Goal: Task Accomplishment & Management: Use online tool/utility

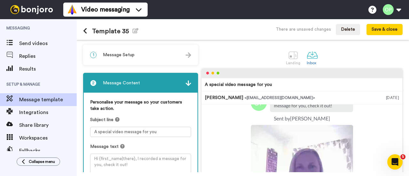
click at [153, 53] on div "1 Message Setup" at bounding box center [141, 54] width 114 height 19
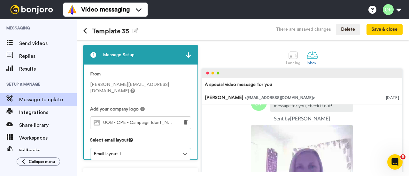
click at [144, 150] on div "1 Message Setup From olivia.perchinelli@beds.ac.uk Add your company logo UOB - …" at bounding box center [142, 171] width 118 height 252
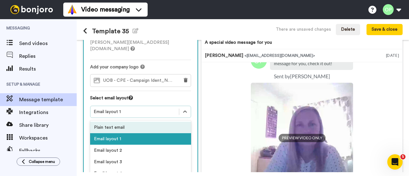
click at [147, 126] on div "Plain text email" at bounding box center [140, 127] width 101 height 11
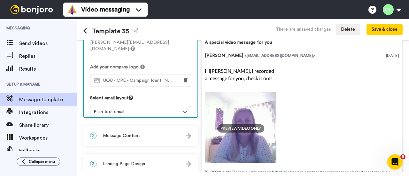
scroll to position [0, 0]
click at [157, 109] on div "Plain text email" at bounding box center [135, 112] width 82 height 6
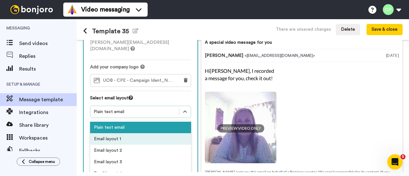
click at [121, 133] on div "Email layout 1" at bounding box center [140, 138] width 101 height 11
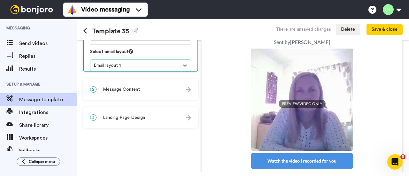
scroll to position [96, 0]
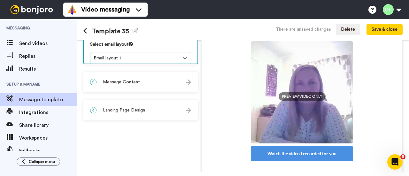
click at [160, 82] on div "2 Message Content" at bounding box center [141, 82] width 114 height 19
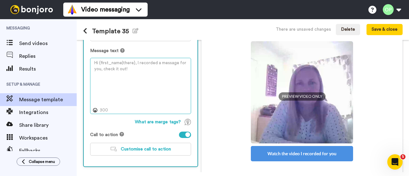
click at [125, 82] on textarea at bounding box center [140, 86] width 101 height 56
drag, startPoint x: 138, startPoint y: 74, endPoint x: 85, endPoint y: 54, distance: 56.5
click at [85, 54] on div "Personalise your message so your customers take action. Subject line A special …" at bounding box center [141, 82] width 114 height 170
paste textarea "Hello, For more information about the courses offered within the School of Nurs…"
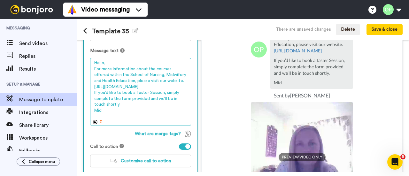
click at [119, 61] on textarea "Hello, For more information about the courses offered within the School of Nurs…" at bounding box center [140, 92] width 101 height 68
drag, startPoint x: 109, startPoint y: 85, endPoint x: 149, endPoint y: 81, distance: 40.8
click at [149, 81] on textarea "Hello! For more information about the courses offered within the School of Nurs…" at bounding box center [140, 92] width 101 height 68
drag, startPoint x: 99, startPoint y: 101, endPoint x: 161, endPoint y: 98, distance: 62.3
click at [161, 98] on textarea "Hello! For more information about the courses offered within the School of Nurs…" at bounding box center [140, 92] width 101 height 68
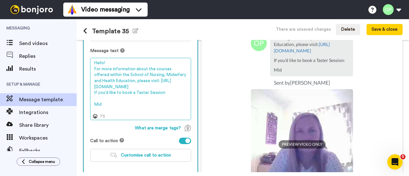
drag, startPoint x: 106, startPoint y: 108, endPoint x: 89, endPoint y: 104, distance: 17.7
click at [89, 104] on div "Personalise your message so your customers take action. Subject line A special …" at bounding box center [141, 85] width 114 height 176
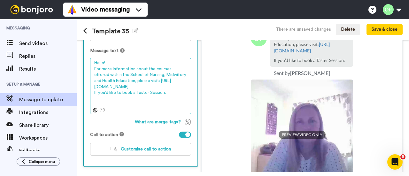
click at [111, 101] on textarea "Hello! For more information about the courses offered within the School of Nurs…" at bounding box center [140, 86] width 101 height 56
click at [166, 98] on textarea "Hello! For more information about the courses offered within the School of Nurs…" at bounding box center [140, 86] width 101 height 56
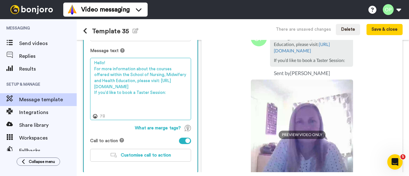
paste textarea "Midwifery https://www.beds.ac.uk/midwiferytaster"
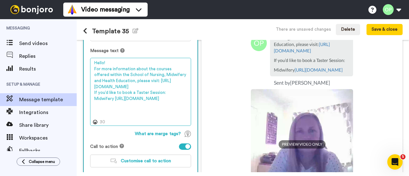
drag, startPoint x: 172, startPoint y: 111, endPoint x: 188, endPoint y: 113, distance: 15.8
click at [172, 111] on textarea "Hello! For more information about the courses offered within the School of Nurs…" at bounding box center [140, 92] width 101 height 68
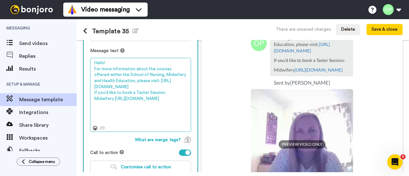
paste textarea "Nursing https://www.beds.ac.u"
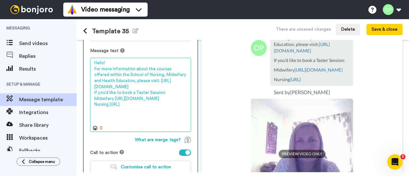
click at [119, 103] on textarea "Hello! For more information about the courses offered within the School of Nurs…" at bounding box center [140, 95] width 101 height 74
click at [96, 110] on textarea "Hello! For more information about the courses offered within the School of Nurs…" at bounding box center [140, 95] width 101 height 74
drag, startPoint x: 128, startPoint y: 104, endPoint x: 118, endPoint y: 104, distance: 10.9
click at [118, 104] on textarea "Hello! For more information about the courses offered within the School of Nurs…" at bounding box center [140, 95] width 101 height 74
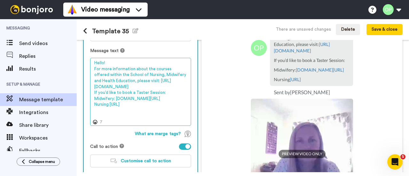
click at [124, 110] on textarea "Hello! For more information about the courses offered within the School of Nurs…" at bounding box center [140, 92] width 101 height 68
click at [144, 110] on textarea "Hello! For more information about the courses offered within the School of Nurs…" at bounding box center [140, 92] width 101 height 68
click at [107, 86] on textarea "Hello! For more information about the courses offered within the School of Nurs…" at bounding box center [140, 92] width 101 height 68
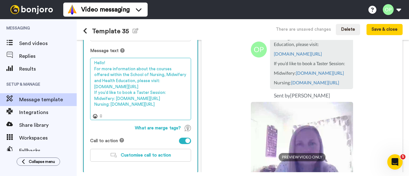
click at [180, 106] on textarea "Hello! For more information about the courses offered within the School of Nurs…" at bounding box center [140, 89] width 101 height 62
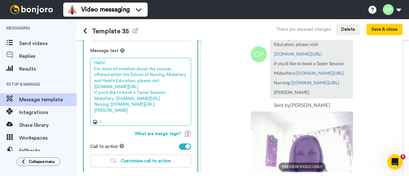
click at [120, 62] on textarea "Hello! For more information about the courses offered within the School of Nurs…" at bounding box center [140, 92] width 101 height 68
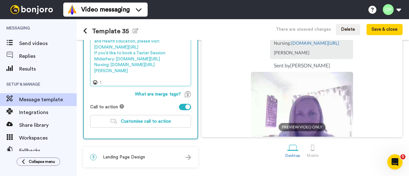
scroll to position [128, 0]
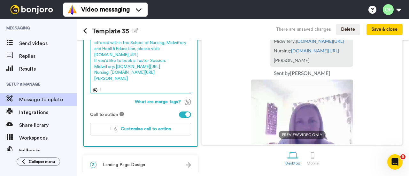
type textarea "Hello, For more information about the courses offered within the School of Nurs…"
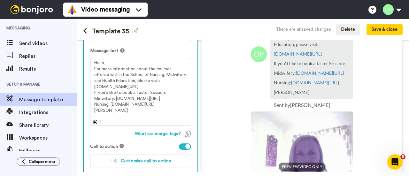
click at [183, 148] on div at bounding box center [185, 146] width 12 height 6
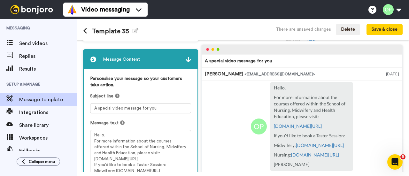
scroll to position [32, 0]
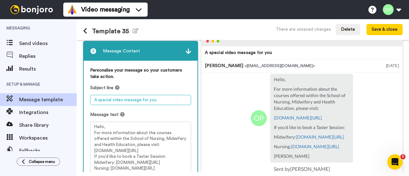
click at [65, 101] on div "Messaging Send videos Replies Results Setup & Manage Message template Integrati…" at bounding box center [204, 97] width 409 height 157
click at [149, 101] on textarea "Hello" at bounding box center [140, 100] width 101 height 10
type textarea "H"
type textarea "UoB Nursing, Midwifery & Health Education"
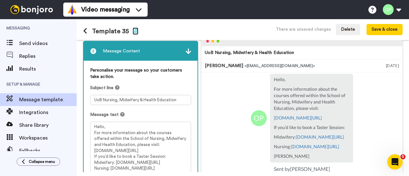
click at [134, 33] on icon "button" at bounding box center [136, 30] width 6 height 5
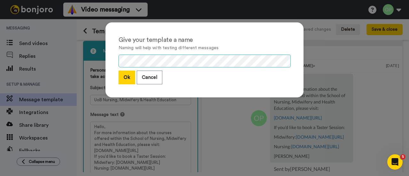
click at [93, 62] on div "Give your template a name Naming will help with testing different messages Ok C…" at bounding box center [204, 88] width 409 height 176
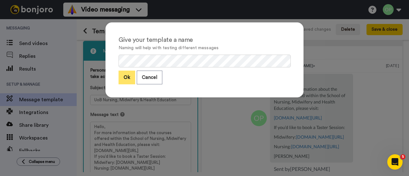
click at [123, 78] on button "Ok" at bounding box center [127, 78] width 17 height 14
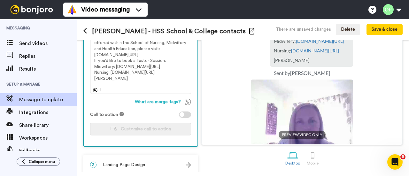
scroll to position [192, 0]
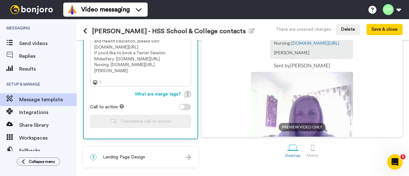
click at [152, 148] on div "3 Landing Page Design" at bounding box center [141, 157] width 114 height 19
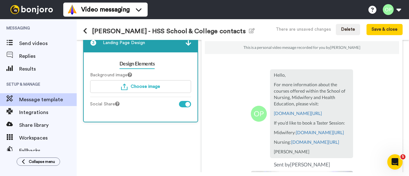
scroll to position [64, 0]
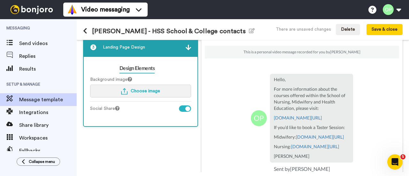
click at [131, 87] on button "Choose image" at bounding box center [140, 91] width 101 height 13
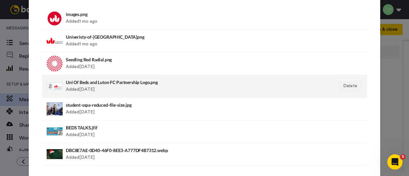
scroll to position [30, 0]
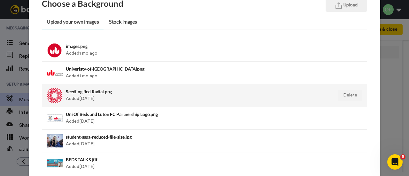
click at [118, 92] on h4 "Seedling Red Radial.png" at bounding box center [173, 91] width 215 height 5
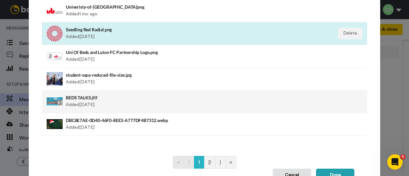
scroll to position [94, 0]
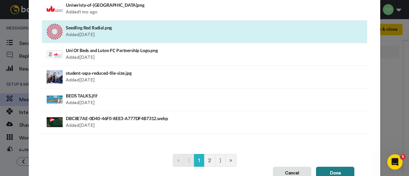
click at [325, 172] on button "Done" at bounding box center [335, 173] width 38 height 13
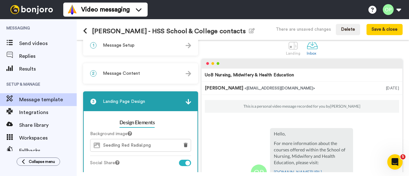
scroll to position [0, 0]
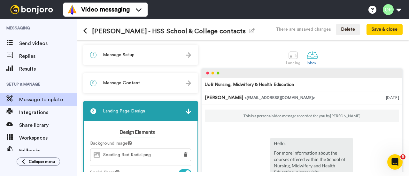
click at [157, 57] on div "1 Message Setup" at bounding box center [141, 54] width 114 height 19
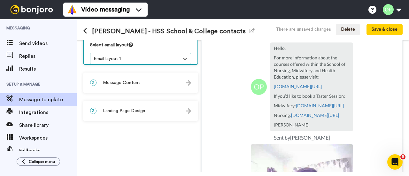
scroll to position [96, 0]
click at [183, 84] on div "2 Message Content" at bounding box center [141, 82] width 114 height 19
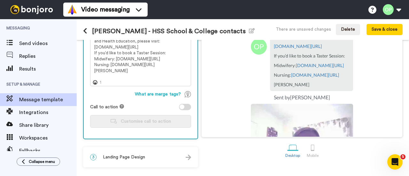
scroll to position [192, 0]
click at [177, 148] on div "3 Landing Page Design" at bounding box center [141, 157] width 114 height 19
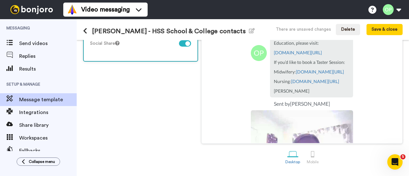
scroll to position [275, 0]
click at [379, 32] on button "Save & close" at bounding box center [384, 29] width 36 height 11
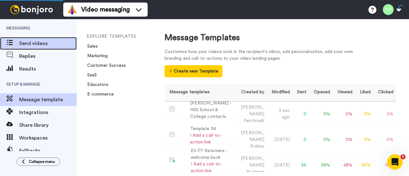
click at [42, 46] on span "Send videos" at bounding box center [47, 44] width 57 height 8
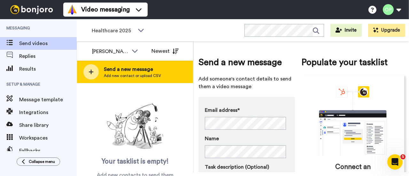
click at [135, 79] on div "Send a new message Add new contact or upload CSV" at bounding box center [135, 72] width 116 height 22
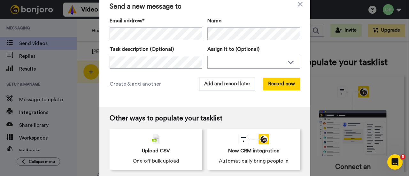
scroll to position [12, 0]
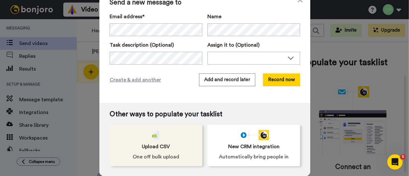
click at [155, 136] on img at bounding box center [156, 135] width 8 height 10
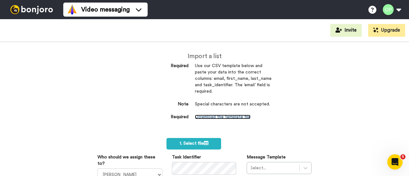
click at [233, 117] on link "Download the template file" at bounding box center [223, 117] width 56 height 4
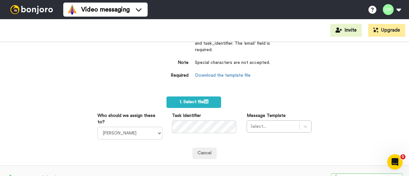
scroll to position [32, 0]
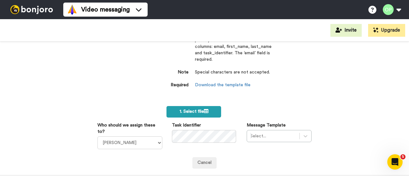
click at [194, 112] on span "1. Select file" at bounding box center [194, 111] width 29 height 4
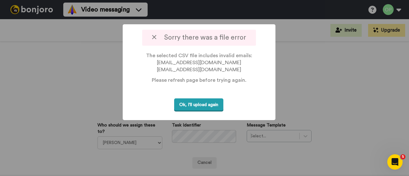
click at [191, 103] on button "Ok, I'll upload again" at bounding box center [198, 104] width 49 height 13
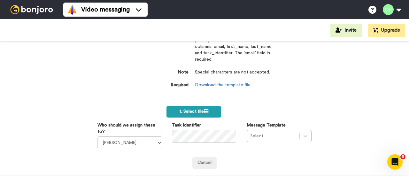
click at [199, 109] on label "1. Select file" at bounding box center [193, 111] width 55 height 11
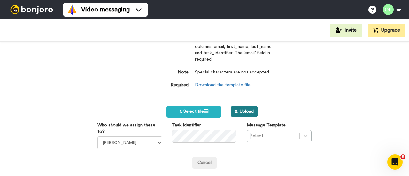
click at [242, 111] on button "2. Upload" at bounding box center [244, 111] width 27 height 11
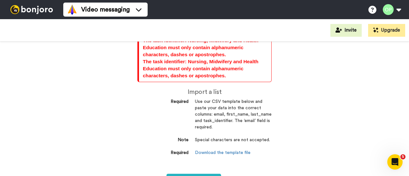
scroll to position [735, 0]
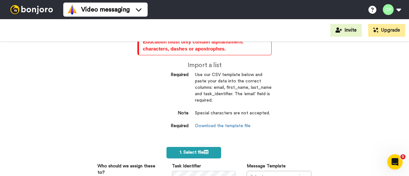
click at [197, 152] on span "1. Select file" at bounding box center [194, 152] width 29 height 4
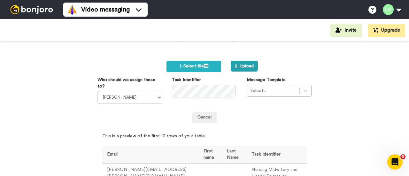
scroll to position [831, 0]
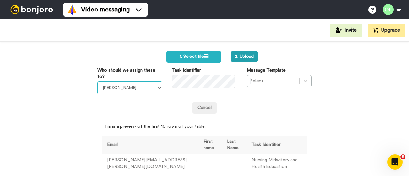
click at [155, 87] on select "Sandra Roper Cara Marie Burgess Joseph Adonu Teresa Bennett Dr Prasad Sreenivas…" at bounding box center [129, 87] width 65 height 13
select select "1a9449ad-9b57-4301-af72-d68f7152cad7"
click at [97, 81] on select "Sandra Roper Cara Marie Burgess Joseph Adonu Teresa Bennett Dr Prasad Sreenivas…" at bounding box center [129, 87] width 65 height 13
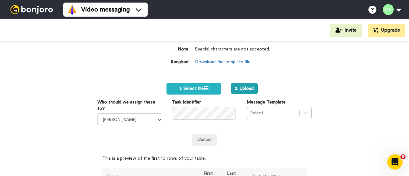
click at [62, 115] on div "The task identifier: Nursing, Midwifery and Health Education must only contain …" at bounding box center [204, 109] width 409 height 134
click at [297, 111] on div "Select..." at bounding box center [279, 113] width 65 height 12
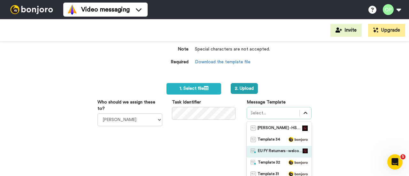
scroll to position [842, 0]
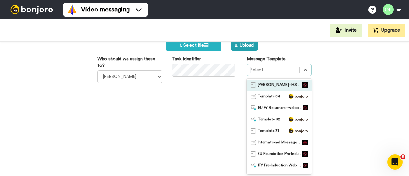
click at [284, 85] on span "Kelly Clifford - HSS School & College contacts" at bounding box center [279, 85] width 45 height 6
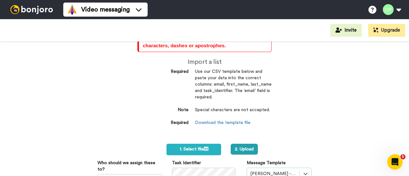
scroll to position [760, 0]
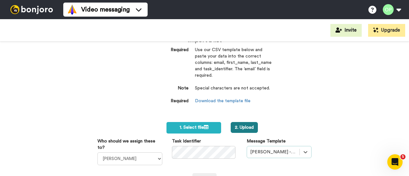
click at [242, 126] on button "2. Upload" at bounding box center [244, 127] width 27 height 11
